Goal: Information Seeking & Learning: Understand process/instructions

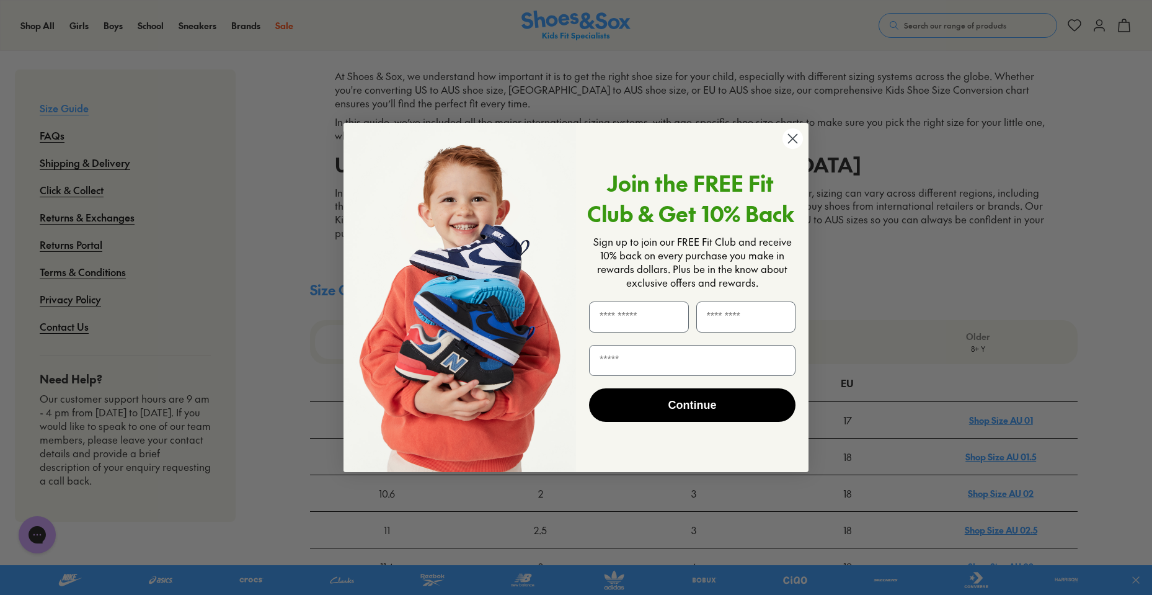
click at [791, 137] on icon "Close dialog" at bounding box center [793, 139] width 9 height 9
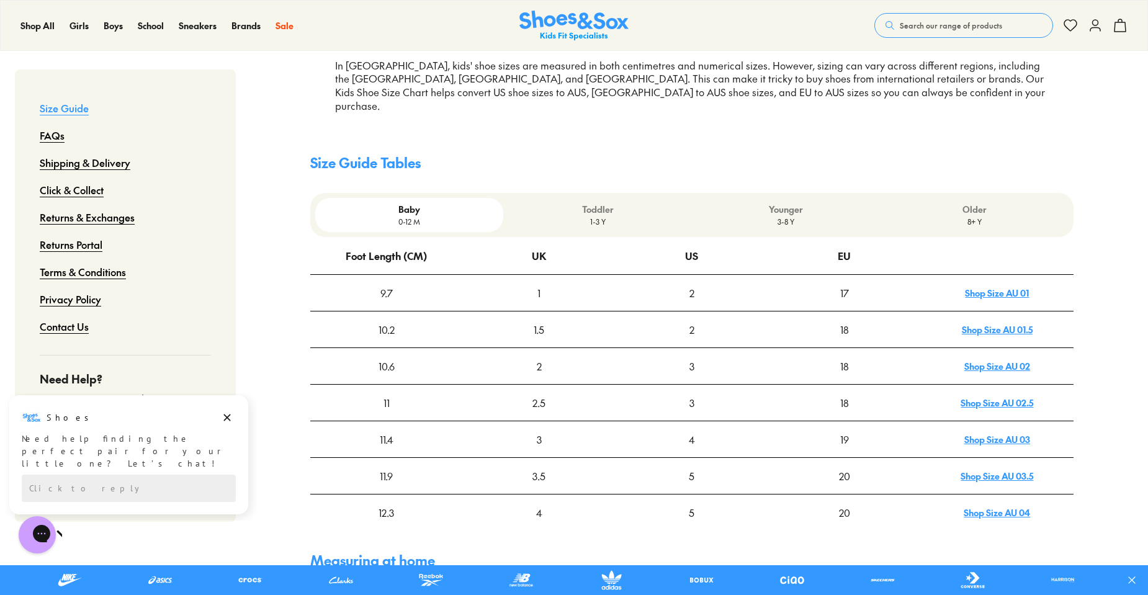
scroll to position [310, 0]
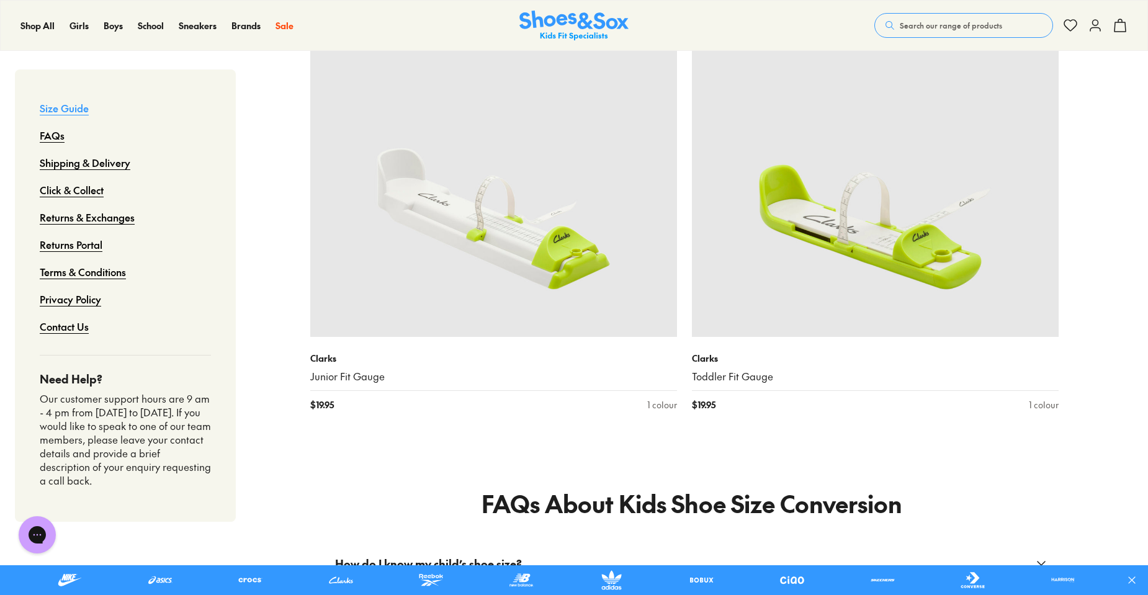
scroll to position [1551, 0]
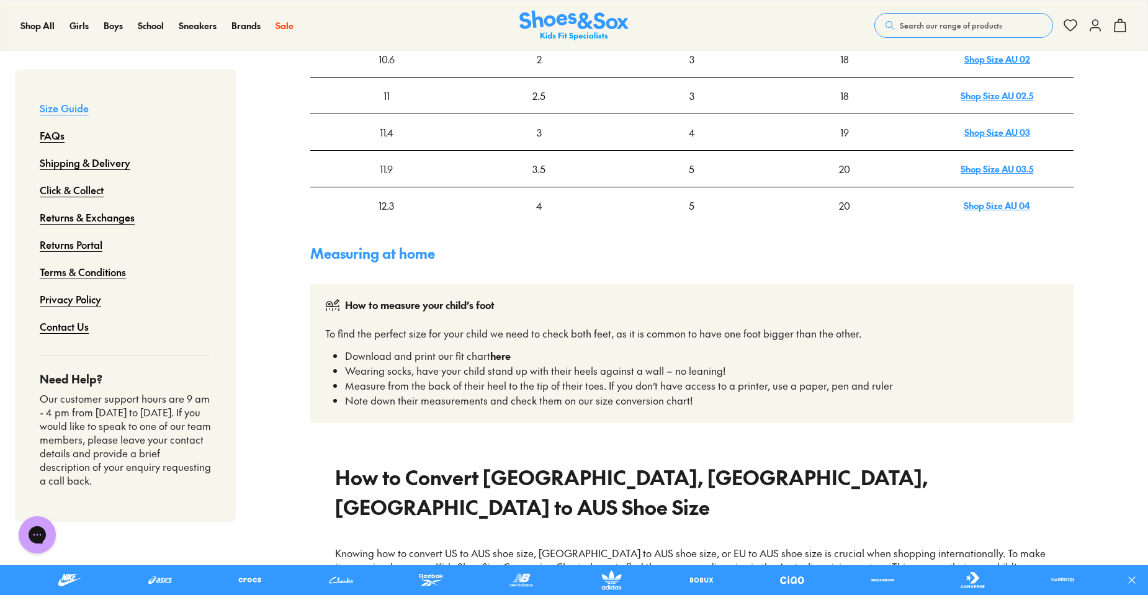
scroll to position [310, 0]
